Goal: Complete application form

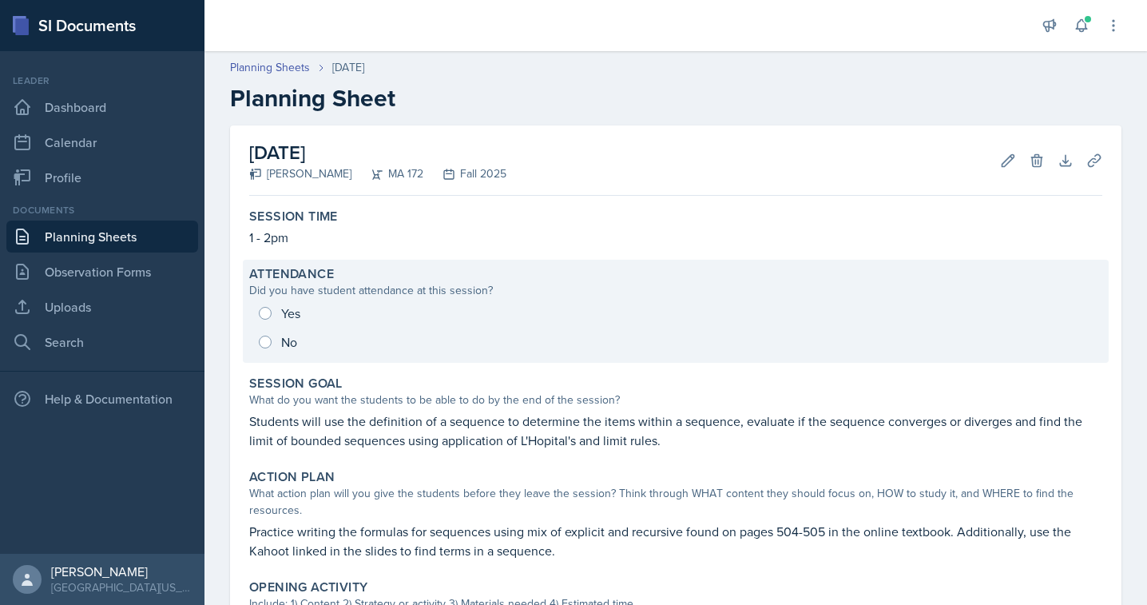
click at [271, 319] on div "Yes No" at bounding box center [675, 328] width 853 height 58
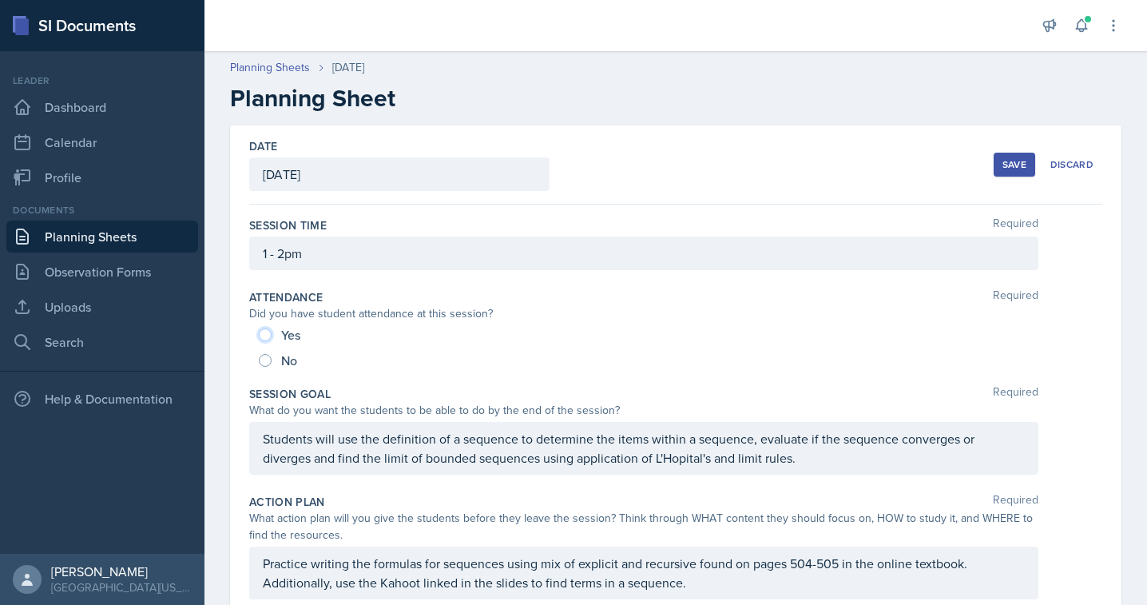
click at [264, 334] on input "Yes" at bounding box center [265, 334] width 13 height 13
radio input "true"
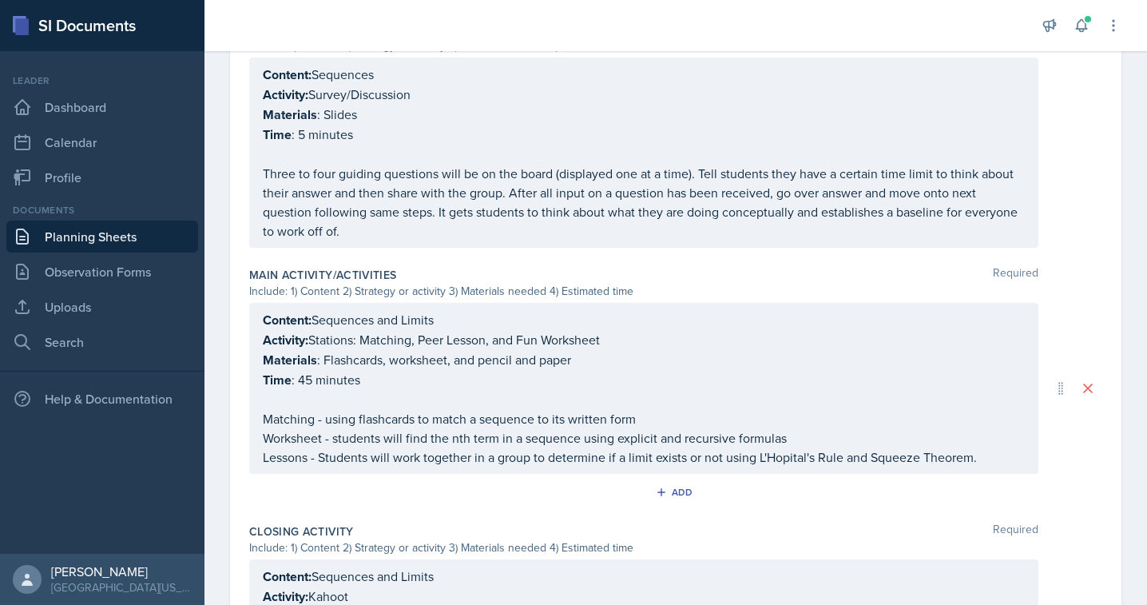
scroll to position [820, 0]
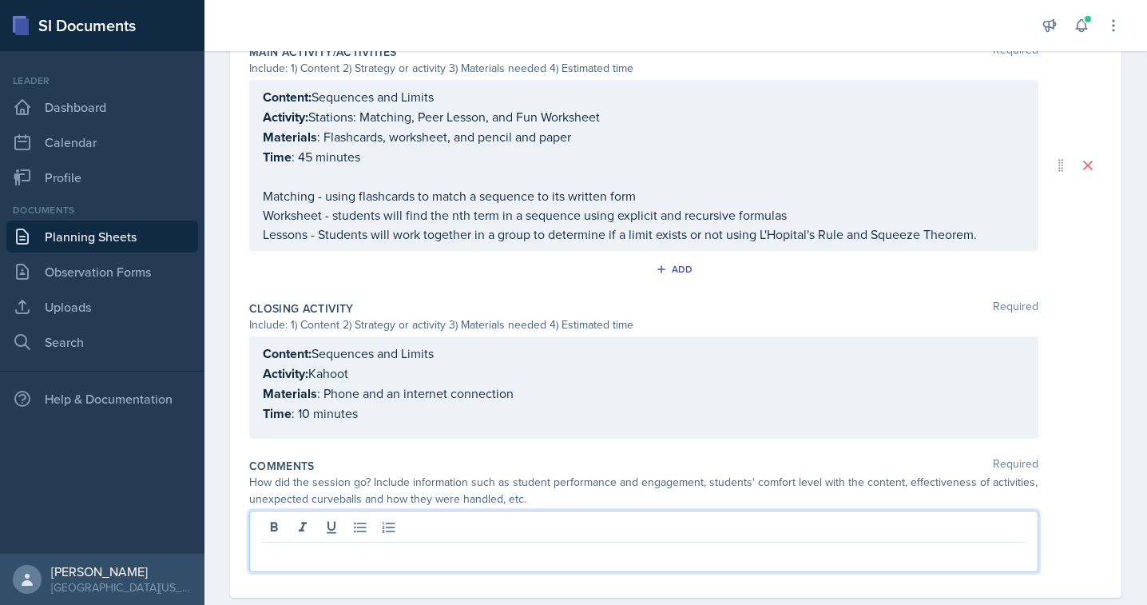
click at [332, 546] on p at bounding box center [644, 555] width 762 height 19
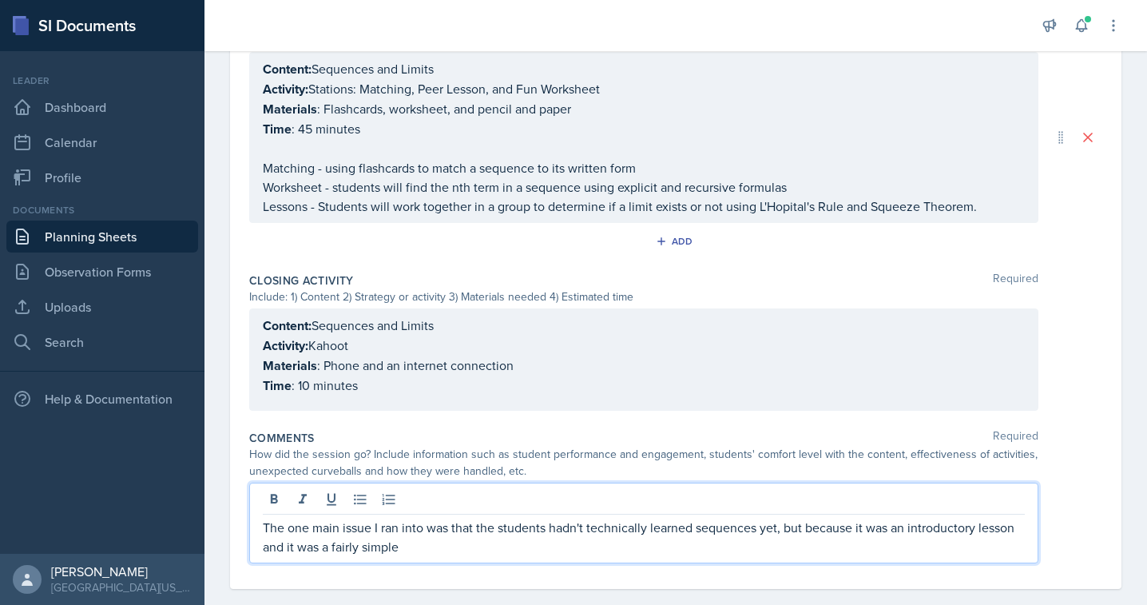
click at [498, 525] on p "The one main issue I ran into was that the students hadn't technically learned …" at bounding box center [644, 537] width 762 height 38
click at [462, 540] on p "The one main issue I ran into was that the most students hadn't technically lea…" at bounding box center [644, 537] width 762 height 38
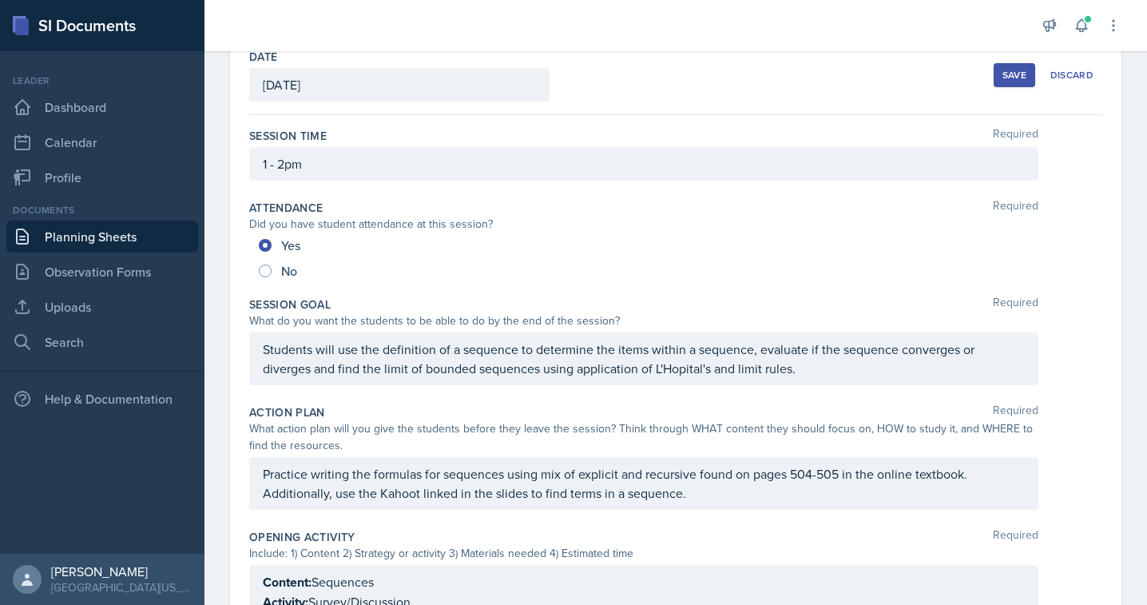
scroll to position [0, 0]
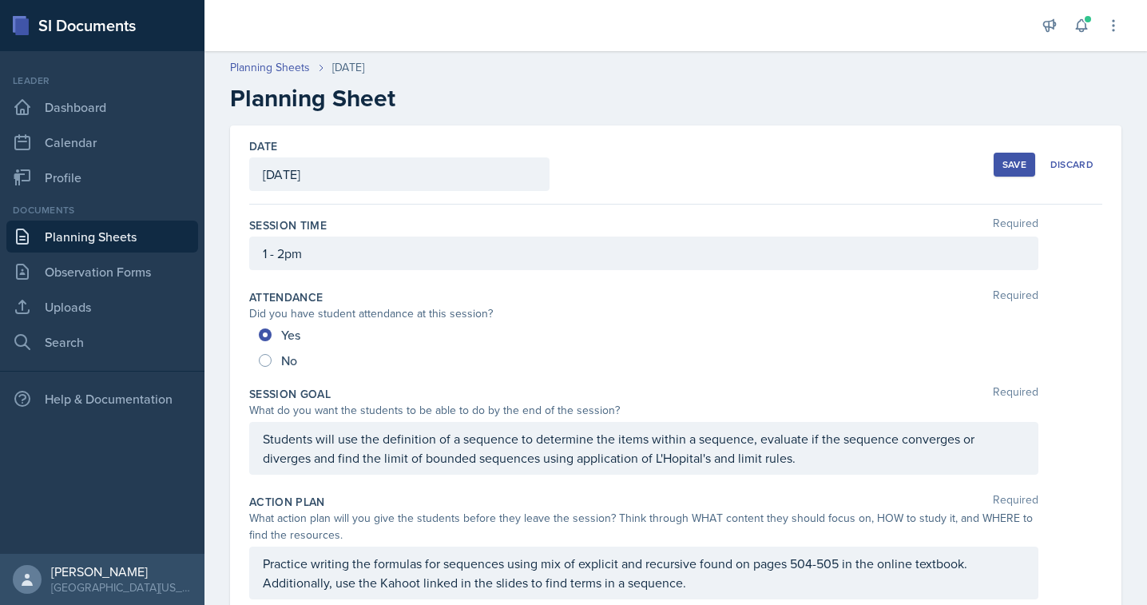
click at [1020, 161] on div "Save" at bounding box center [1015, 164] width 24 height 13
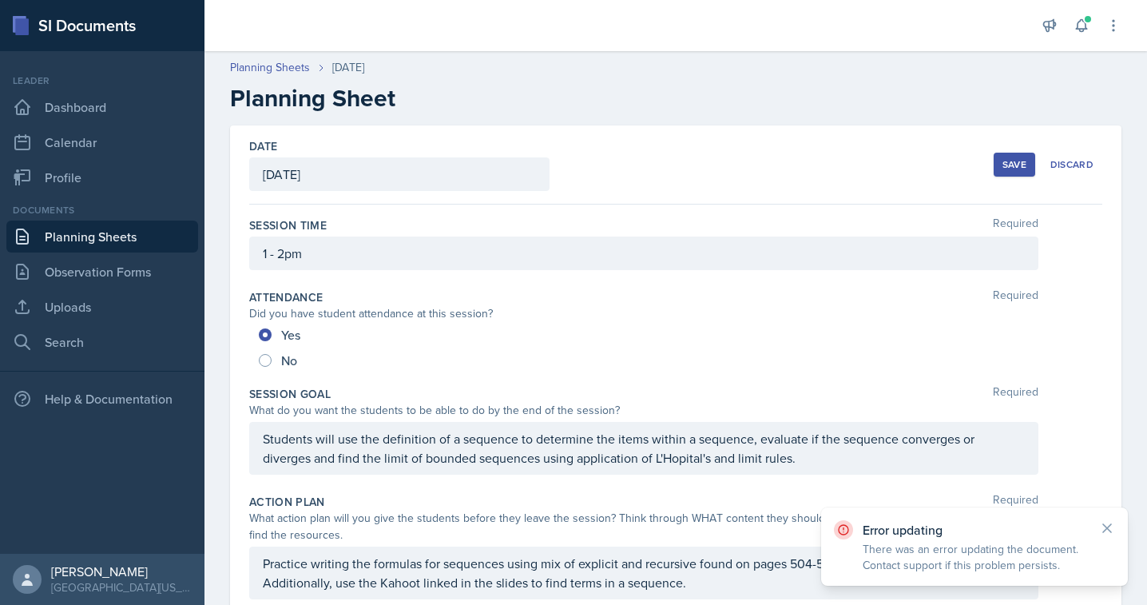
click at [1020, 164] on div "Save" at bounding box center [1015, 164] width 24 height 13
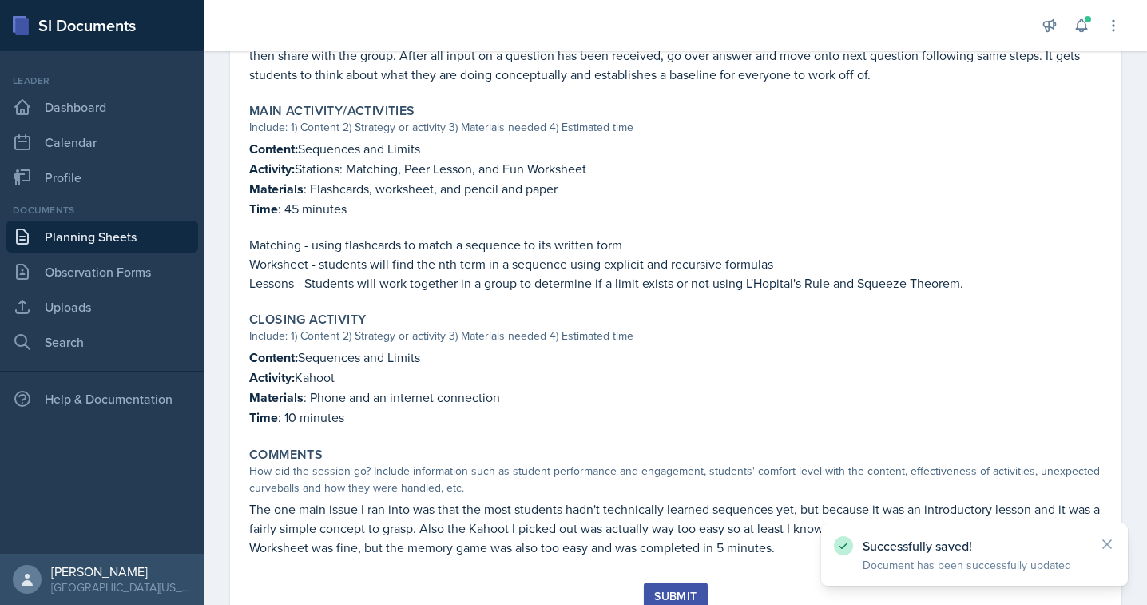
scroll to position [742, 0]
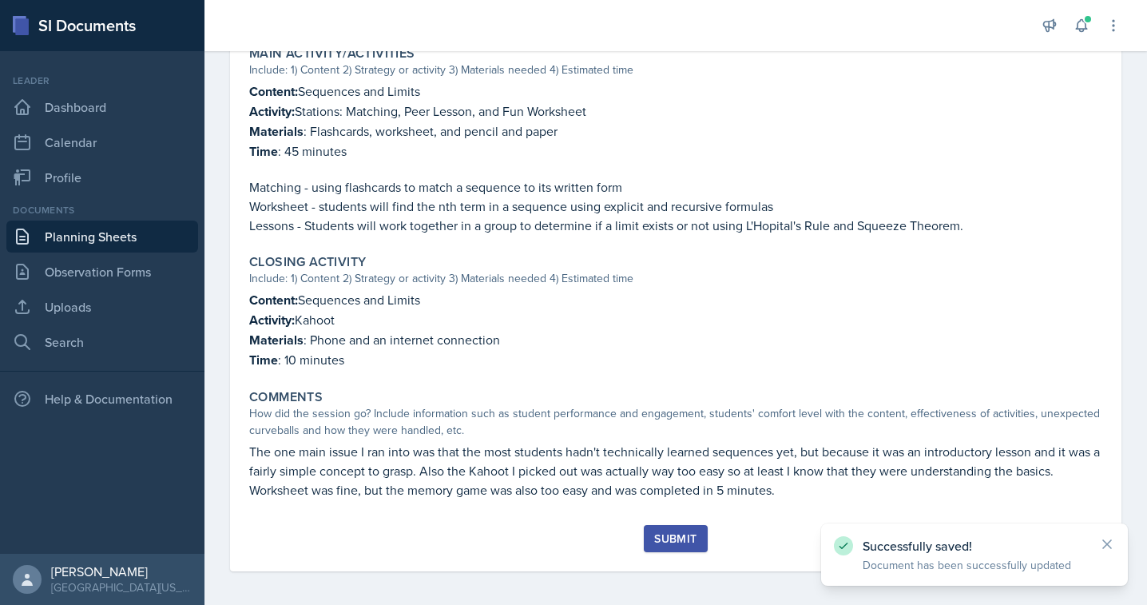
click at [674, 525] on button "Submit" at bounding box center [675, 538] width 63 height 27
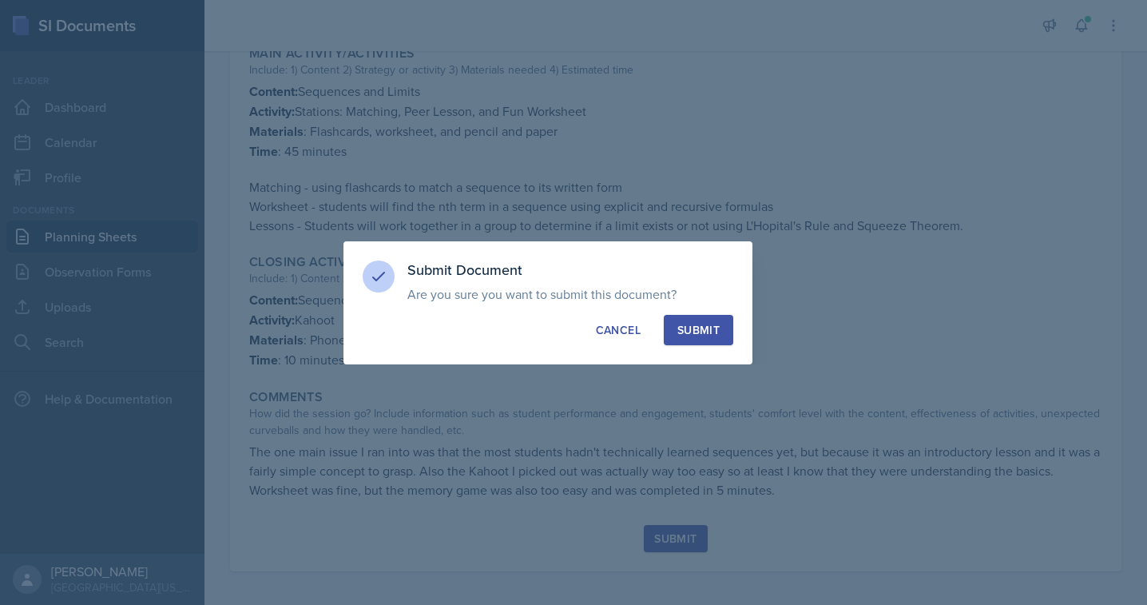
click at [683, 326] on div "Submit" at bounding box center [699, 330] width 42 height 16
radio input "true"
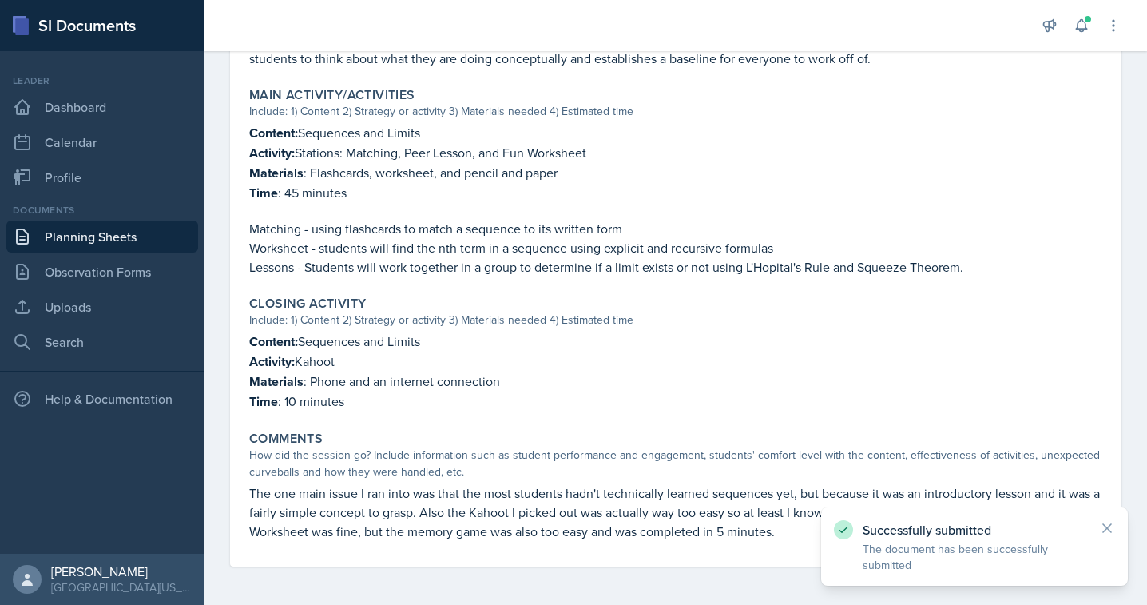
scroll to position [696, 0]
